Goal: Task Accomplishment & Management: Manage account settings

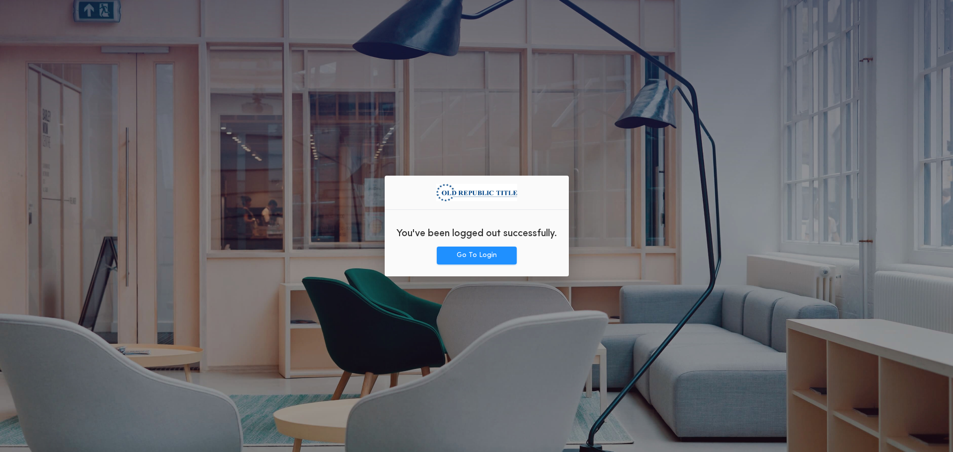
click at [495, 178] on div at bounding box center [476, 189] width 81 height 26
click at [484, 256] on button "Go To Login" at bounding box center [477, 256] width 80 height 18
click at [498, 266] on div "You've been logged out successfully. Go To Login" at bounding box center [477, 226] width 184 height 101
click at [500, 259] on button "Go To Login" at bounding box center [477, 256] width 80 height 18
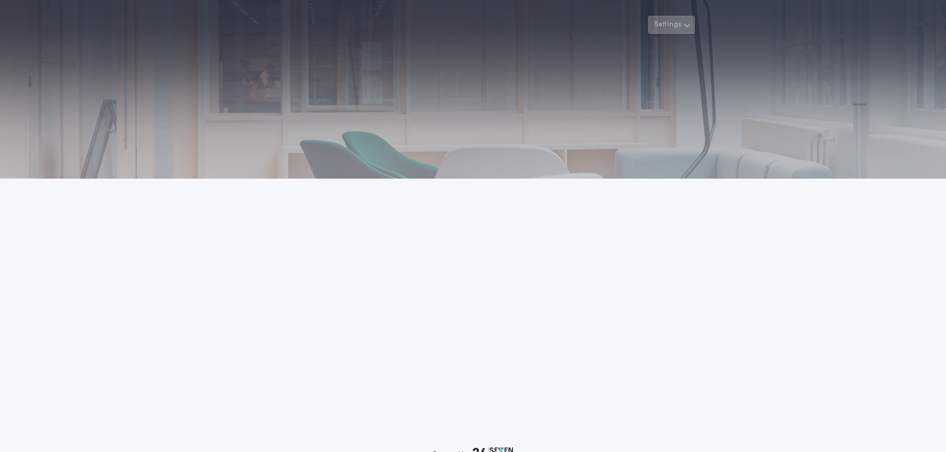
click at [681, 23] on button "Settings" at bounding box center [671, 25] width 47 height 18
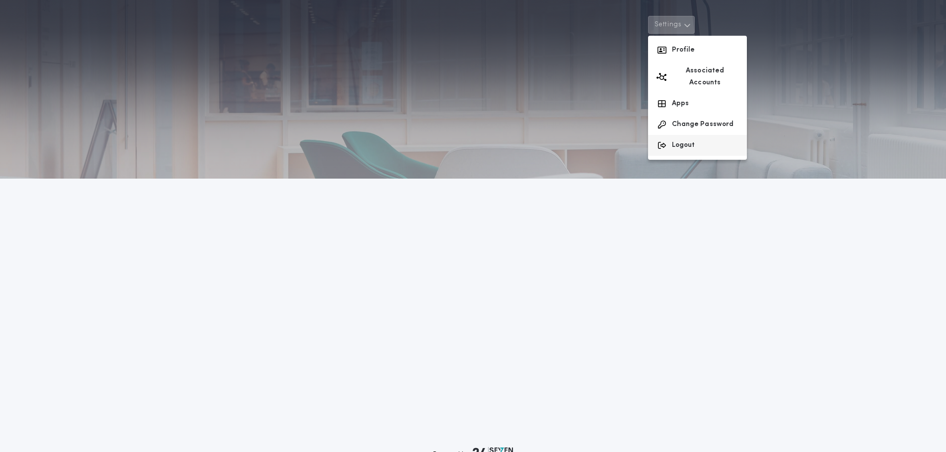
click at [689, 136] on button "Logout" at bounding box center [697, 145] width 99 height 21
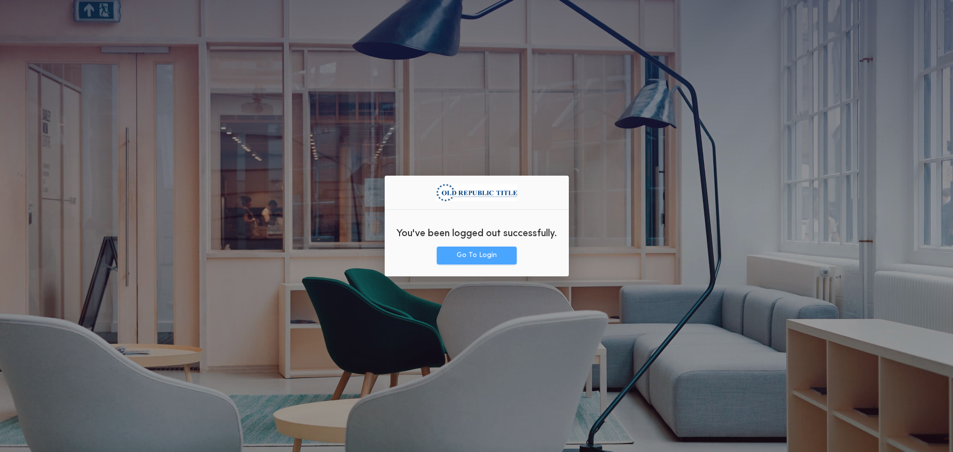
click at [476, 255] on button "Go To Login" at bounding box center [477, 256] width 80 height 18
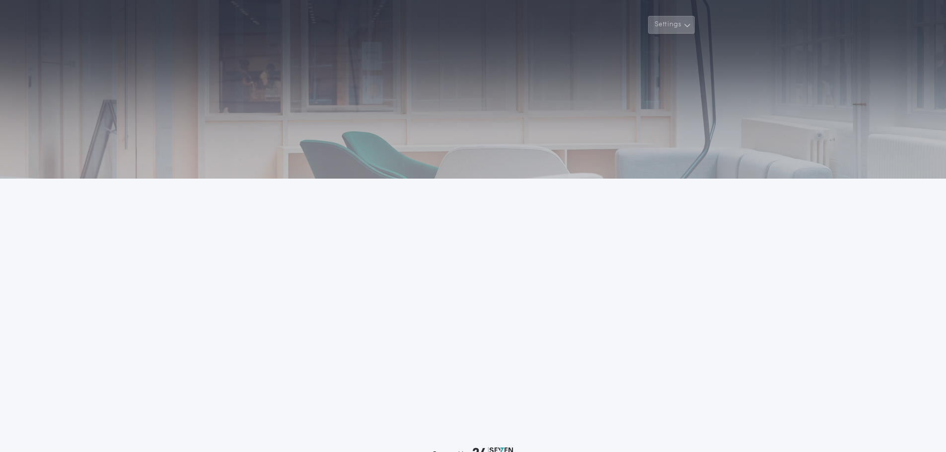
click at [675, 25] on button "Settings" at bounding box center [671, 25] width 47 height 18
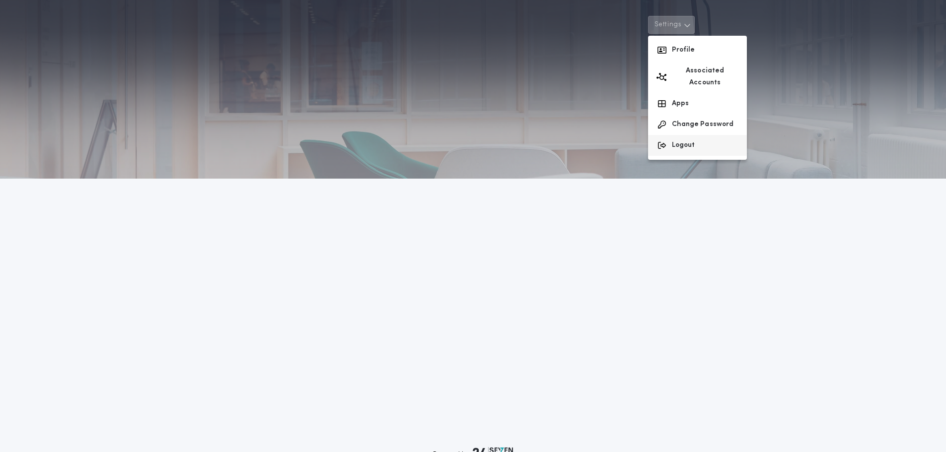
click at [678, 138] on button "Logout" at bounding box center [697, 145] width 99 height 21
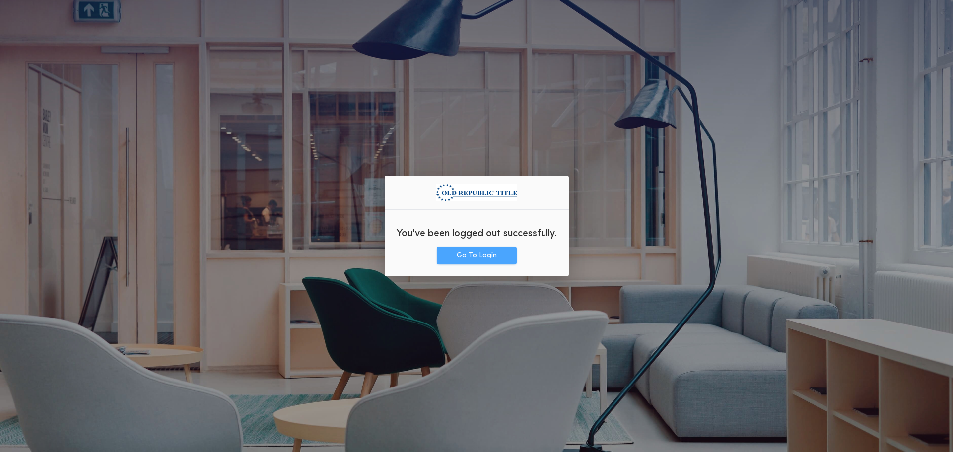
click at [482, 259] on button "Go To Login" at bounding box center [477, 256] width 80 height 18
click at [478, 267] on div "You've been logged out successfully. Go To Login" at bounding box center [477, 226] width 184 height 101
click at [477, 256] on button "Go To Login" at bounding box center [477, 256] width 80 height 18
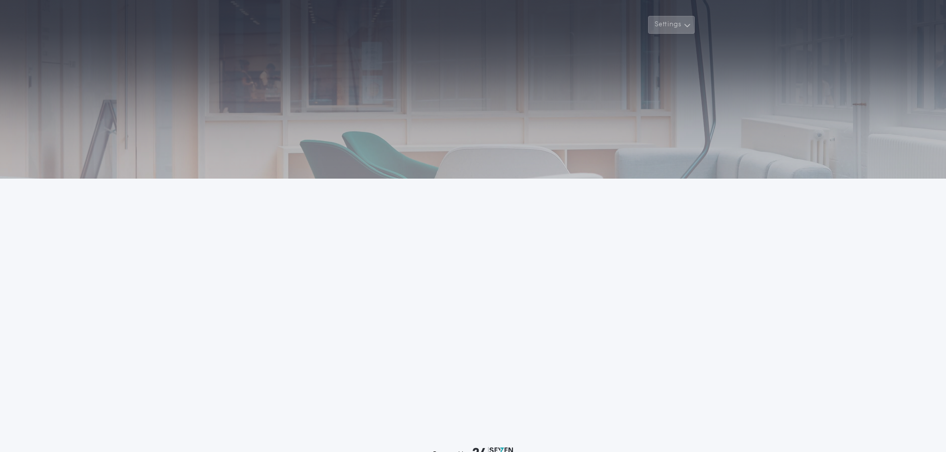
click at [688, 17] on button "Settings" at bounding box center [671, 25] width 47 height 18
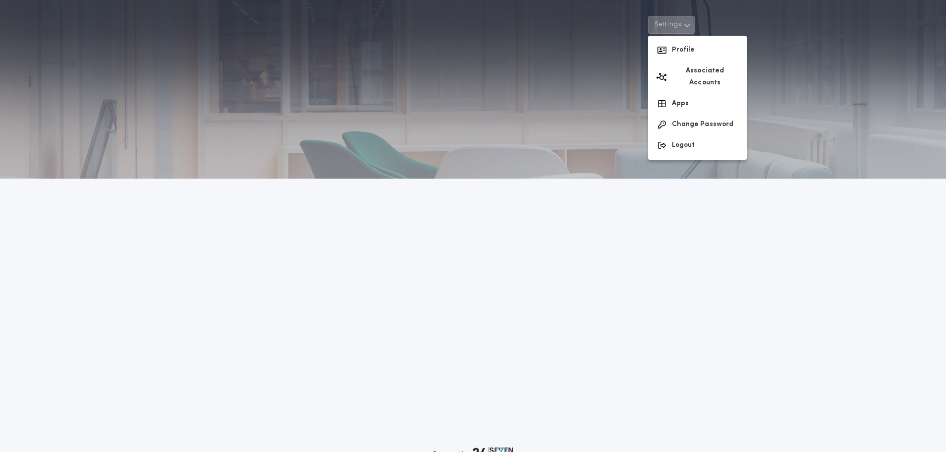
click at [516, 106] on div at bounding box center [473, 89] width 946 height 179
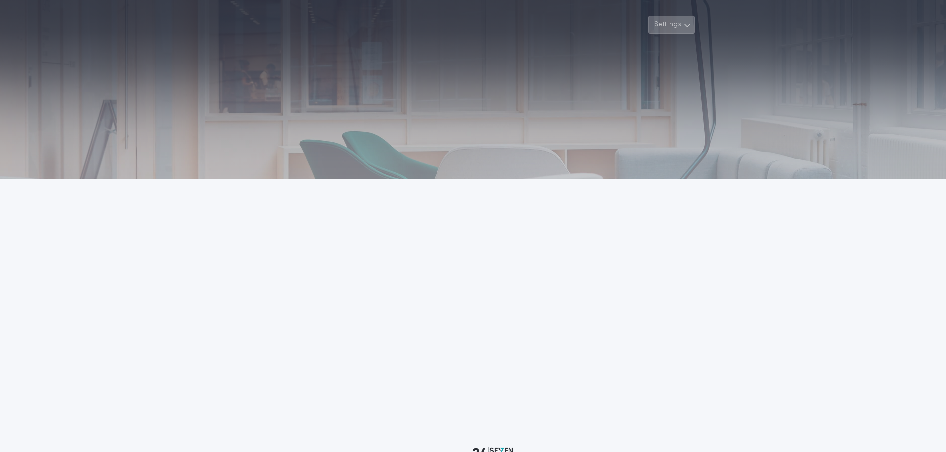
click at [684, 29] on icon "button" at bounding box center [687, 25] width 7 height 12
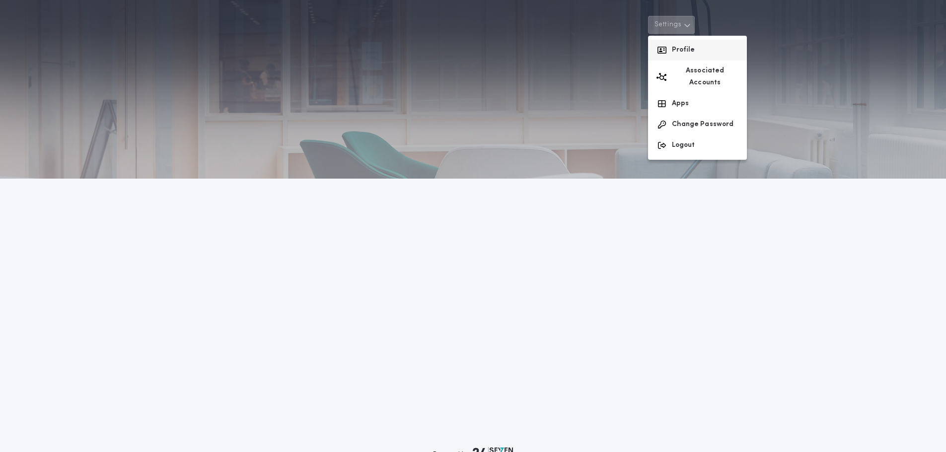
click at [683, 46] on button "Profile" at bounding box center [697, 50] width 99 height 21
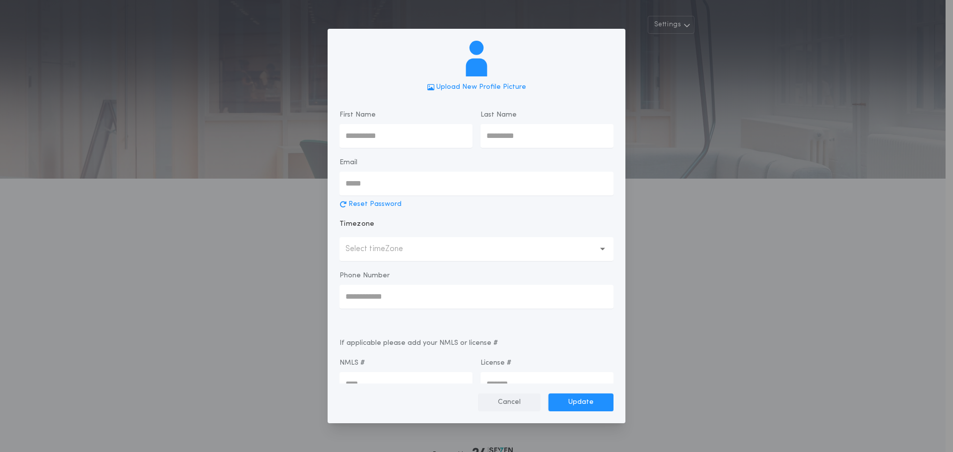
click at [511, 403] on button "Cancel" at bounding box center [509, 403] width 63 height 18
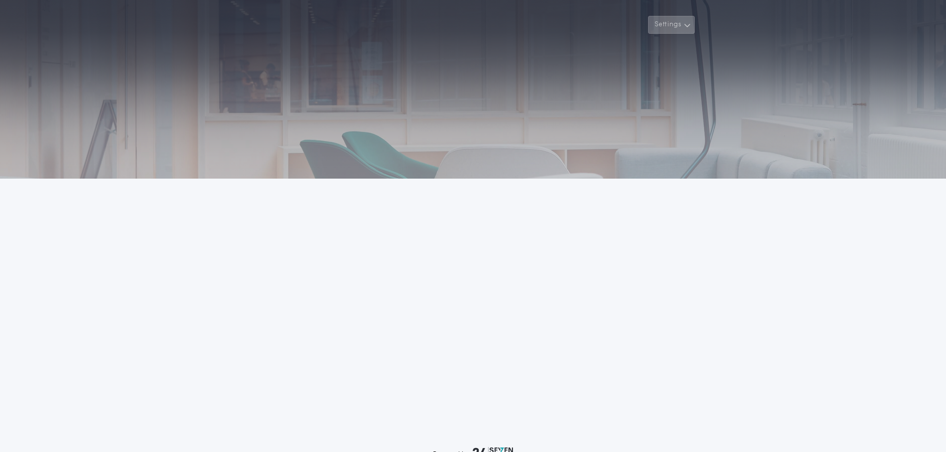
click at [665, 27] on button "Settings" at bounding box center [671, 25] width 47 height 18
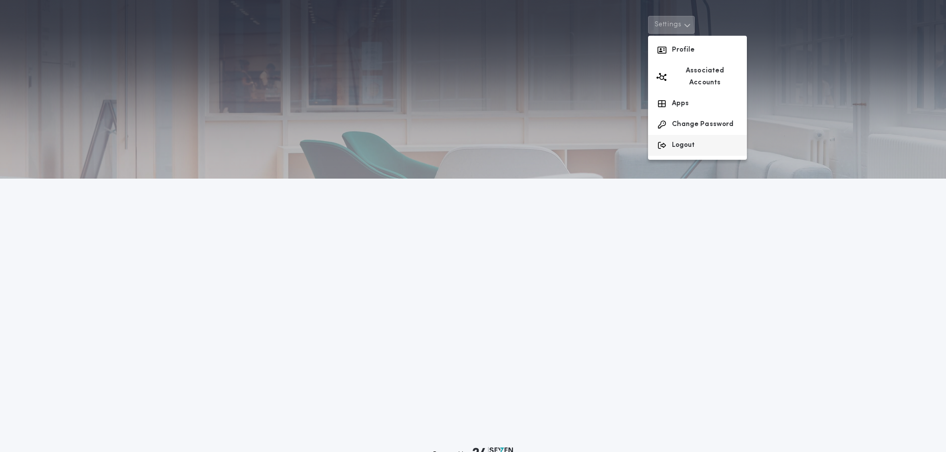
click at [686, 142] on button "Logout" at bounding box center [697, 145] width 99 height 21
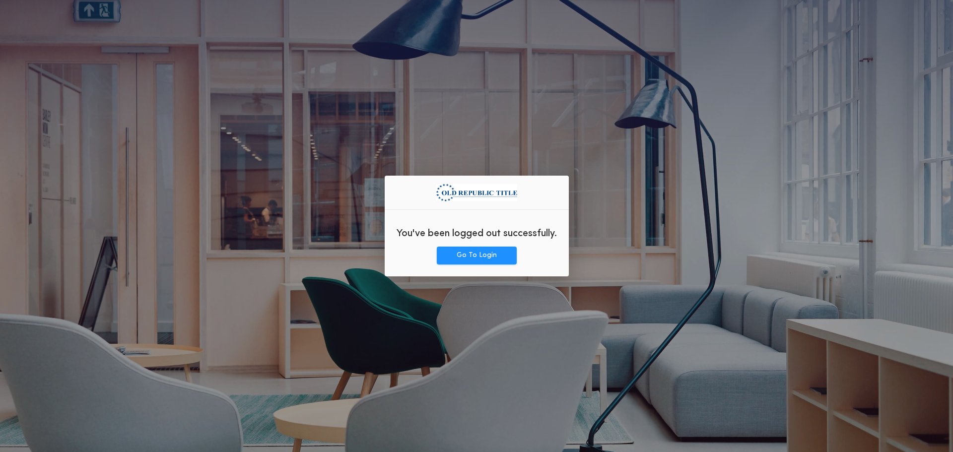
click at [481, 246] on div "You've been logged out successfully." at bounding box center [477, 232] width 184 height 29
click at [481, 249] on button "Go To Login" at bounding box center [477, 256] width 80 height 18
click at [482, 245] on div "You've been logged out successfully." at bounding box center [477, 232] width 184 height 29
click at [483, 247] on button "Go To Login" at bounding box center [477, 256] width 80 height 18
